Goal: Task Accomplishment & Management: Use online tool/utility

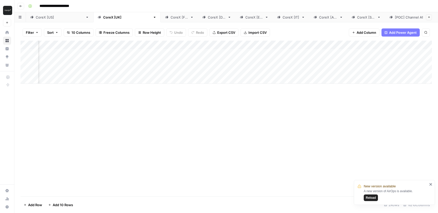
scroll to position [0, 52]
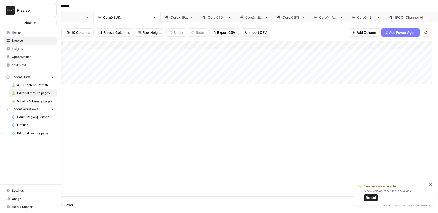
click at [7, 31] on icon at bounding box center [8, 33] width 4 height 4
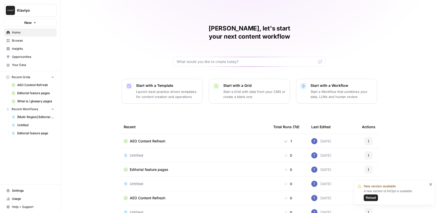
click at [26, 41] on span "Browse" at bounding box center [33, 40] width 42 height 5
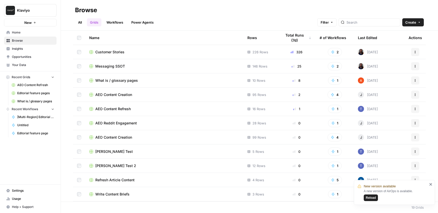
click at [118, 65] on span "Messaging SSOT" at bounding box center [110, 66] width 30 height 5
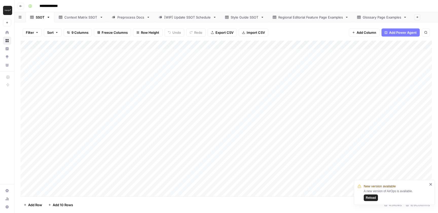
click at [297, 19] on div "Regional Editorial Feature Page Examples" at bounding box center [310, 17] width 65 height 5
click at [130, 61] on div "Add Column" at bounding box center [227, 75] width 412 height 68
click at [130, 61] on div at bounding box center [148, 61] width 74 height 9
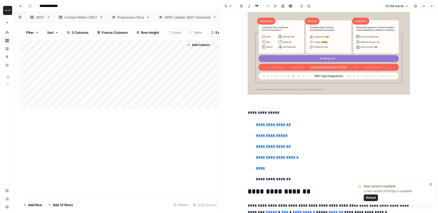
scroll to position [266, 0]
